Goal: Check status

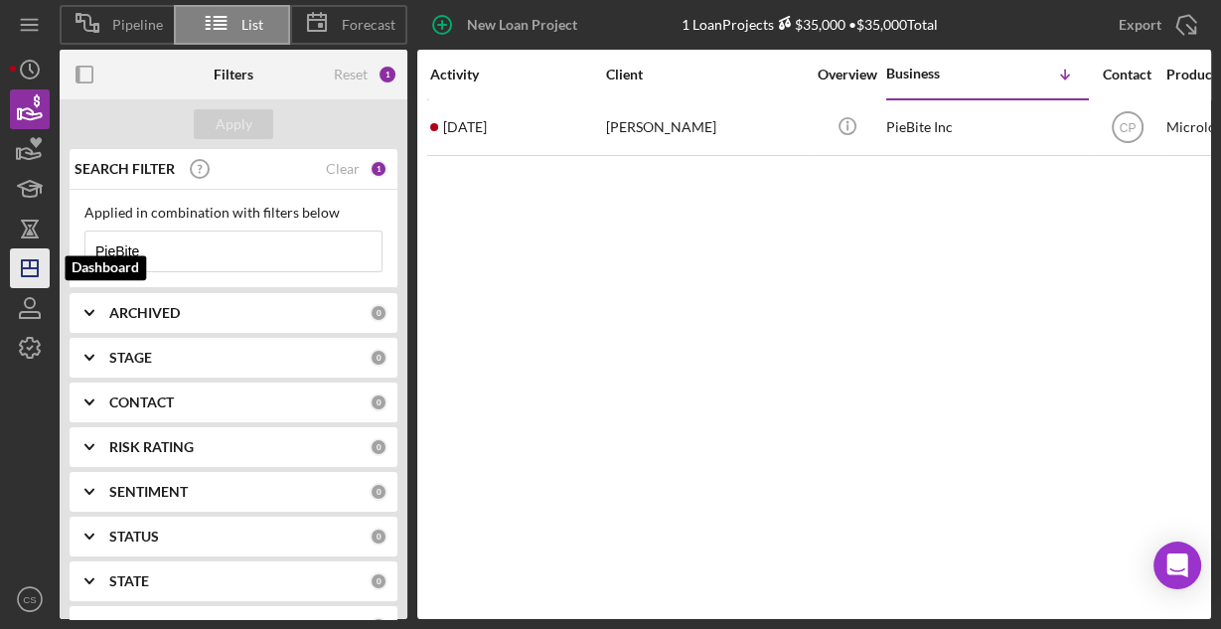
drag, startPoint x: 148, startPoint y: 242, endPoint x: 38, endPoint y: 266, distance: 112.8
click at [39, 266] on div "Pipeline List Forecast New Loan Project 1 Loan Projects $35,000 • $35,000 Total…" at bounding box center [610, 309] width 1201 height 619
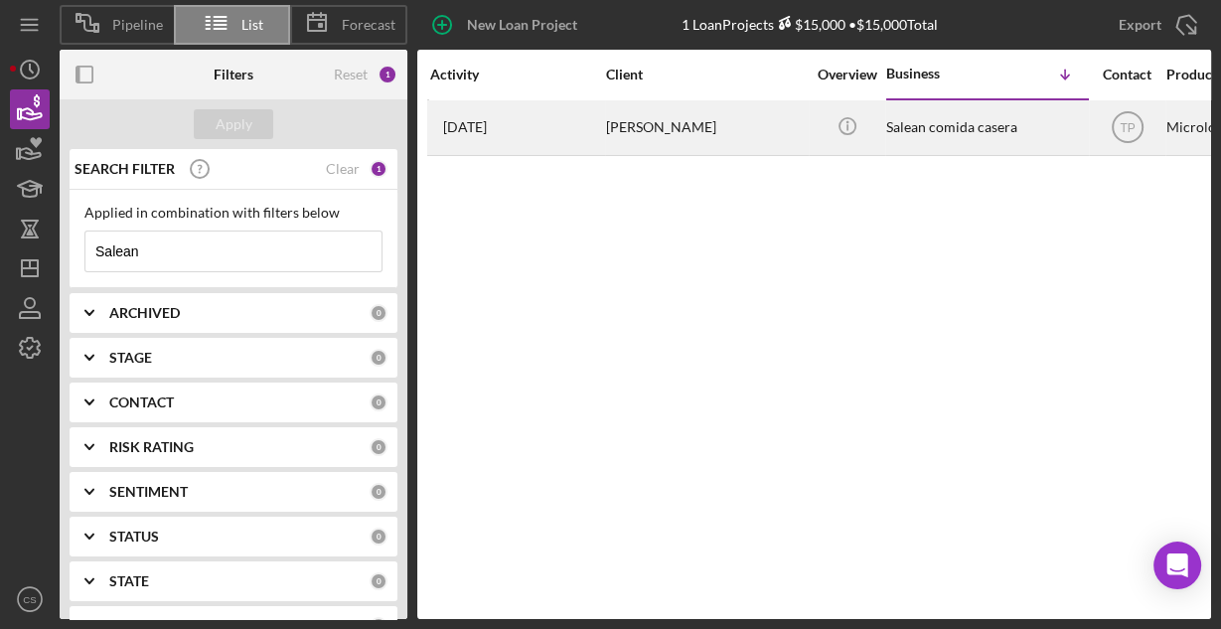
type input "Salean"
click at [722, 124] on div "[PERSON_NAME]" at bounding box center [705, 127] width 199 height 53
